Goal: Find specific page/section: Find specific page/section

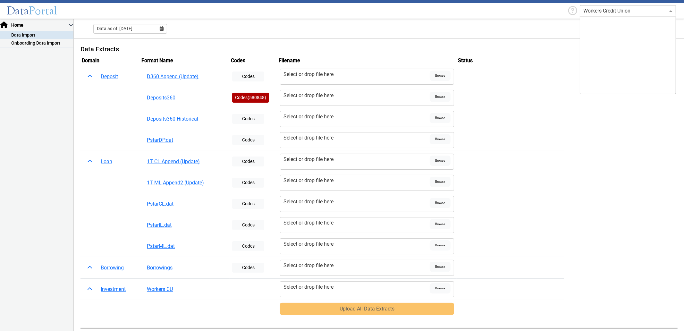
scroll to position [1335, 0]
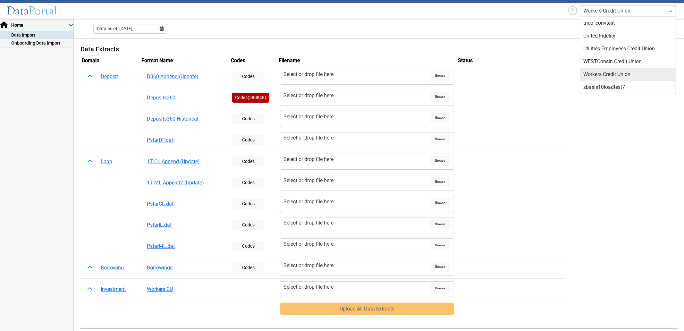
click at [643, 9] on input "text" at bounding box center [622, 11] width 76 height 8
type input "ddp"
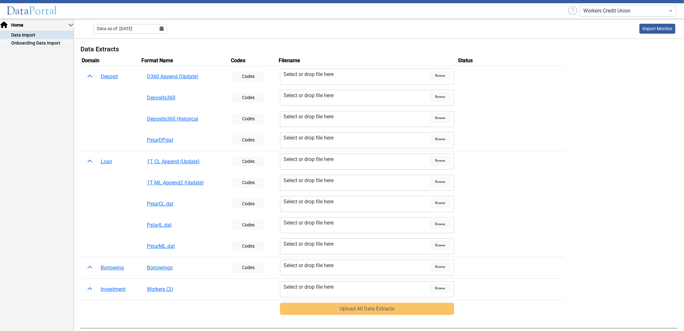
click at [610, 14] on input "text" at bounding box center [622, 11] width 76 height 8
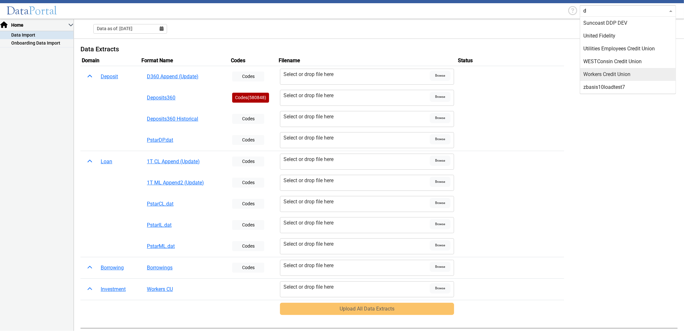
scroll to position [449, 0]
type input "dd"
click at [604, 48] on div "DEV DDP" at bounding box center [628, 48] width 96 height 13
